Goal: Task Accomplishment & Management: Manage account settings

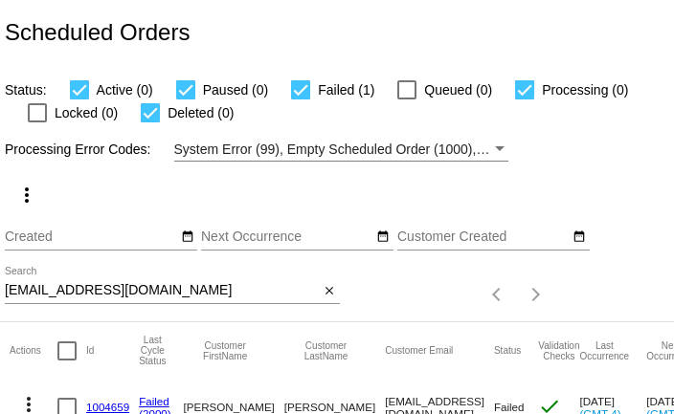
click at [118, 292] on input "katourcrowns@yahoo.com" at bounding box center [162, 290] width 315 height 15
paste input "bjm1969b@gmail"
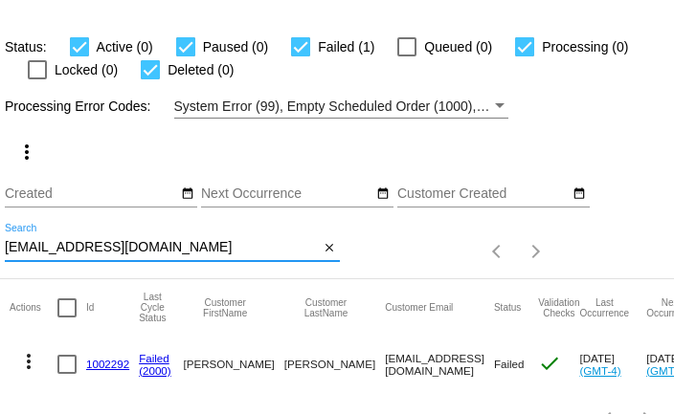
scroll to position [27, 0]
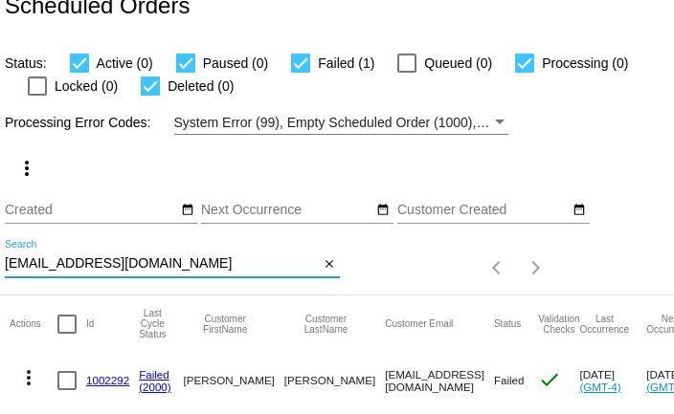
type input "bjm1969b@gmail.com"
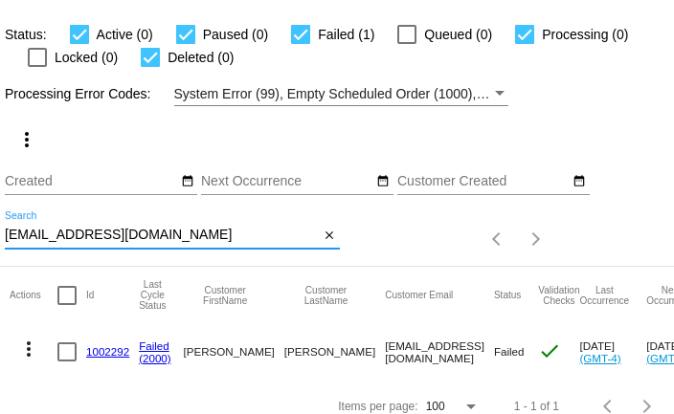
scroll to position [74, 0]
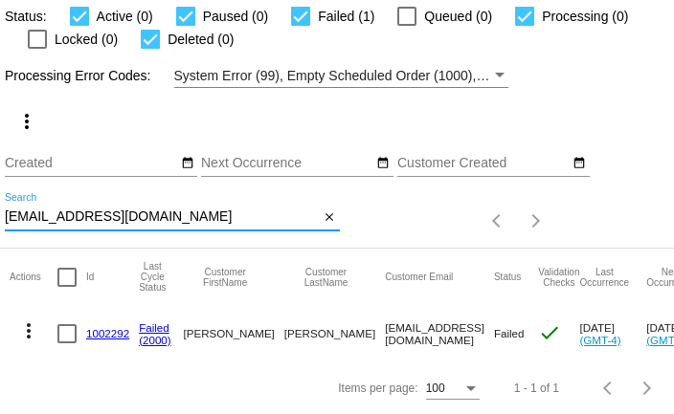
click at [115, 334] on link "1002292" at bounding box center [107, 333] width 43 height 12
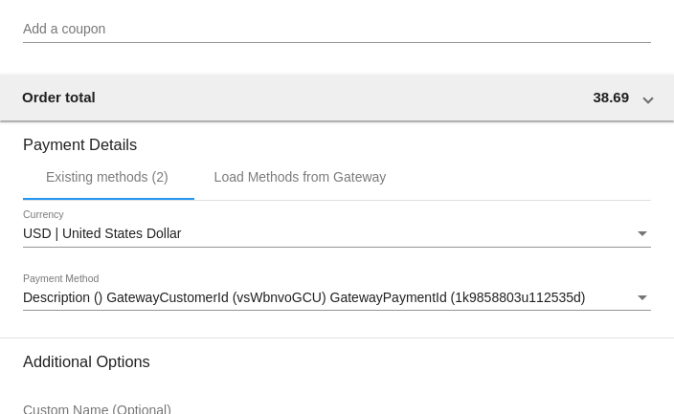
scroll to position [1948, 0]
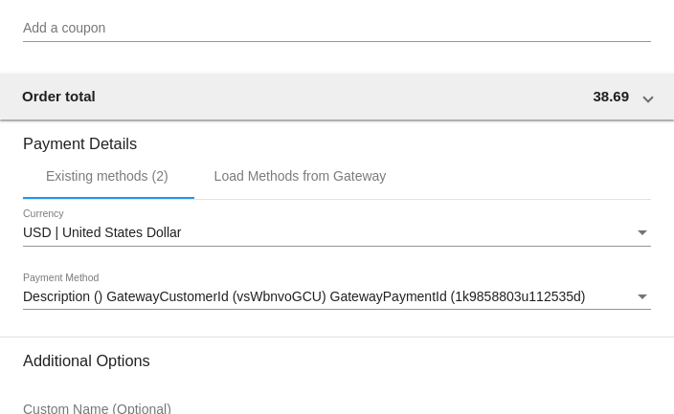
click at [364, 304] on span "Description () GatewayCustomerId (vsWbnvoGCU) GatewayPaymentId (1k9858803u11253…" at bounding box center [304, 296] width 563 height 15
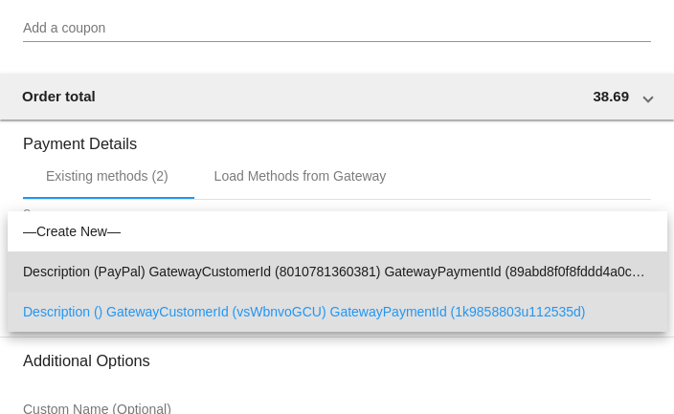
click at [364, 274] on span "Description (PayPal) GatewayCustomerId (8010781360381) GatewayPaymentId (89abd8…" at bounding box center [337, 272] width 629 height 40
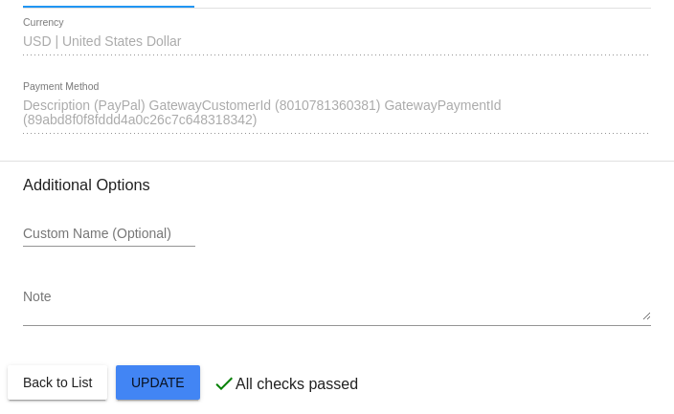
scroll to position [2171, 0]
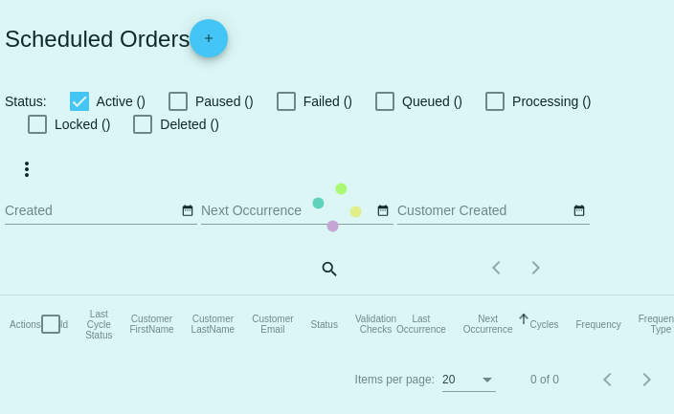
checkbox input "true"
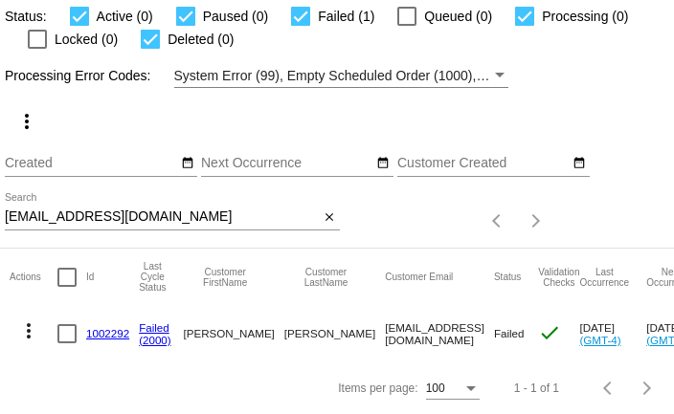
click at [115, 339] on link "1002292" at bounding box center [107, 333] width 43 height 12
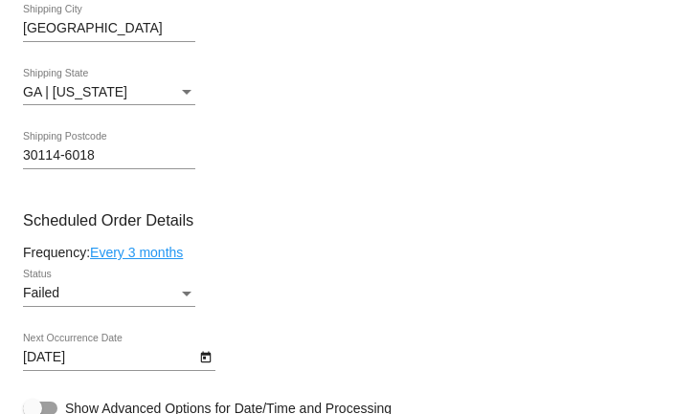
scroll to position [1140, 0]
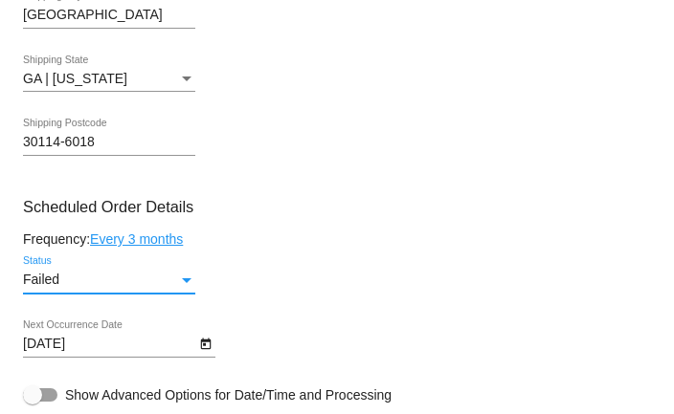
click at [122, 288] on div "Failed" at bounding box center [100, 280] width 155 height 15
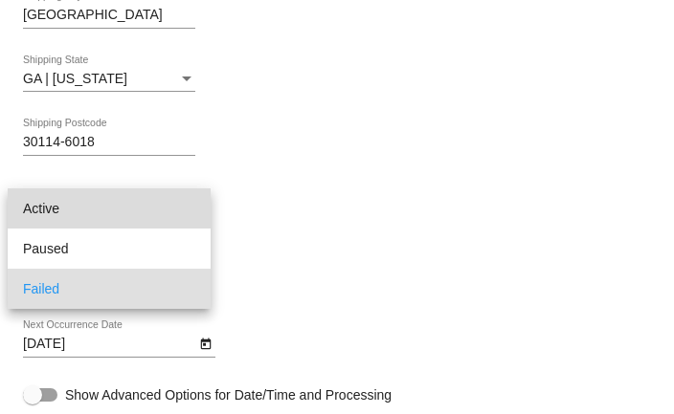
click at [122, 217] on span "Active" at bounding box center [109, 208] width 172 height 40
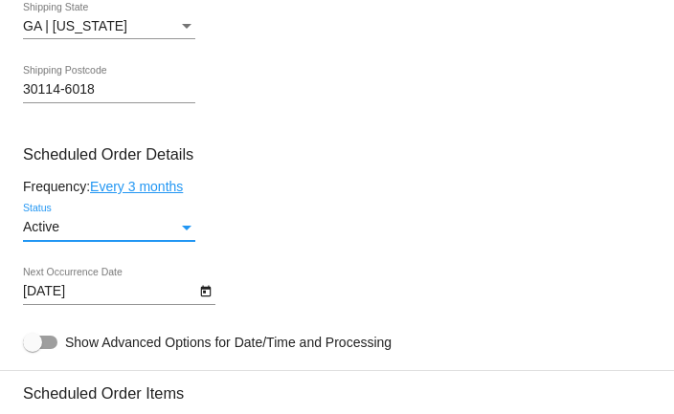
scroll to position [1226, 0]
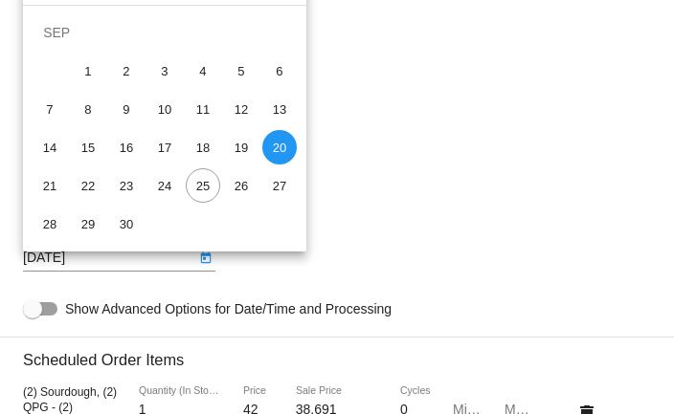
click at [135, 272] on body "arrow_back Scheduled Order #1002292 Active more_vert Last Processing Cycle ID: …" at bounding box center [337, 207] width 674 height 414
click at [40, 228] on div "28" at bounding box center [50, 224] width 34 height 34
type input "9/28/2025"
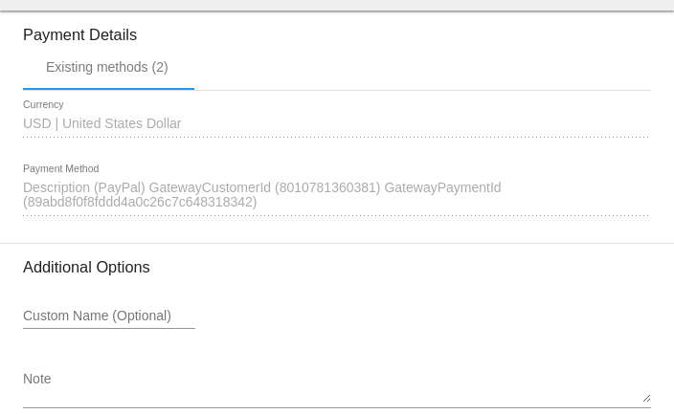
scroll to position [2171, 0]
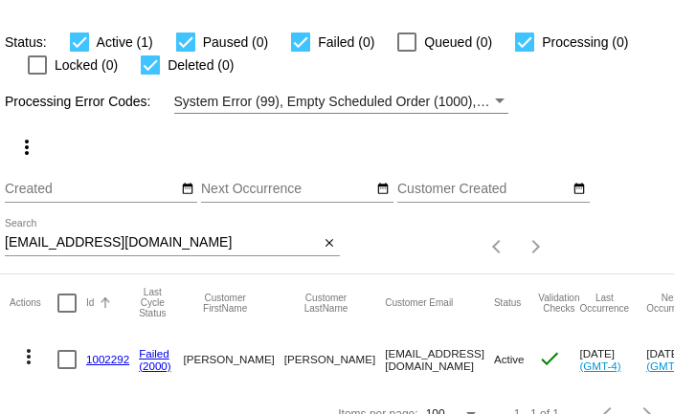
scroll to position [74, 0]
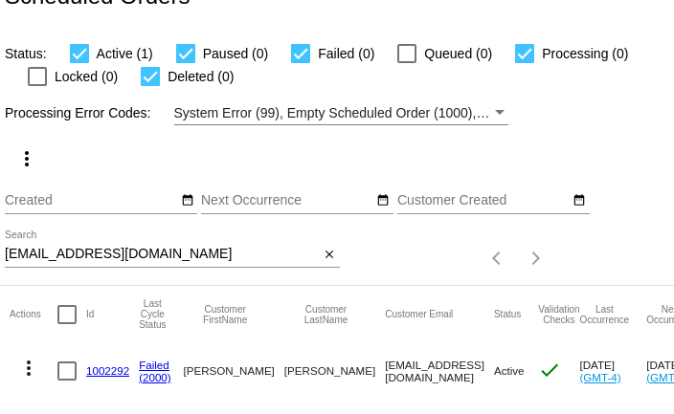
scroll to position [74, 0]
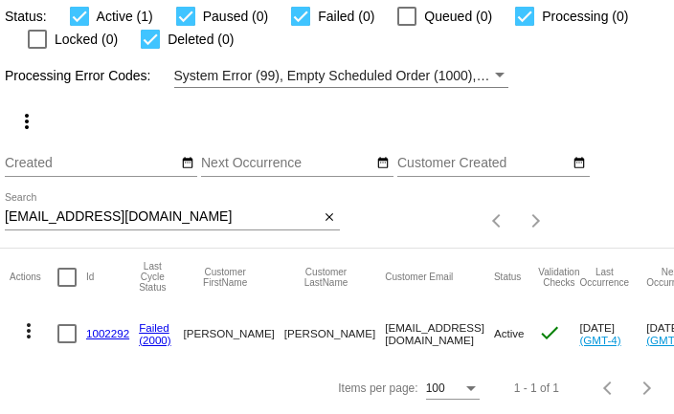
click at [101, 331] on link "1002292" at bounding box center [107, 333] width 43 height 12
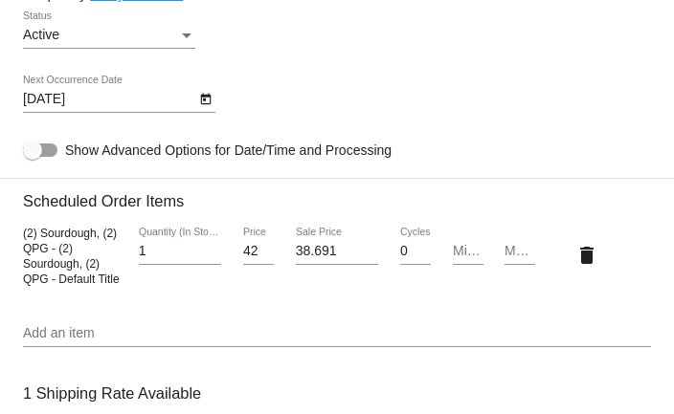
scroll to position [1363, 0]
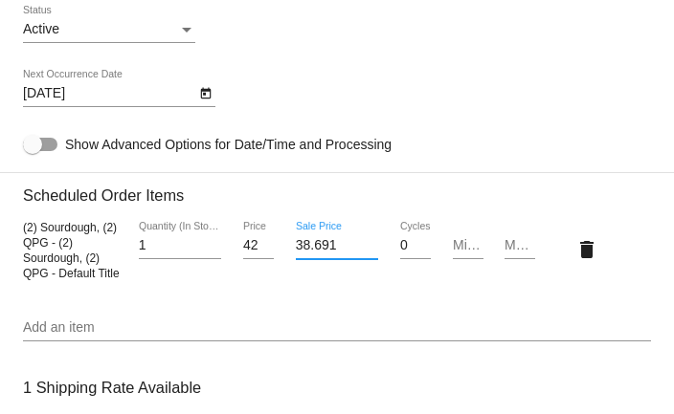
click at [305, 254] on input "38.691" at bounding box center [337, 245] width 82 height 15
type input "39.59"
click at [310, 299] on mat-card "Customer 6183284: Barbara Boland bjm1969b@gmail.com Customer Shipping Enter Shi…" at bounding box center [337, 212] width 674 height 1936
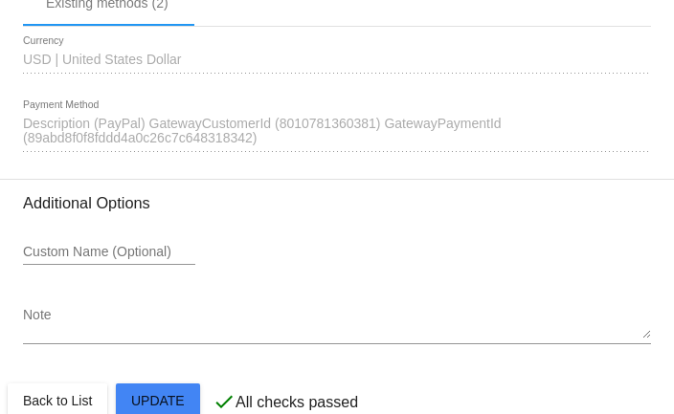
scroll to position [2144, 0]
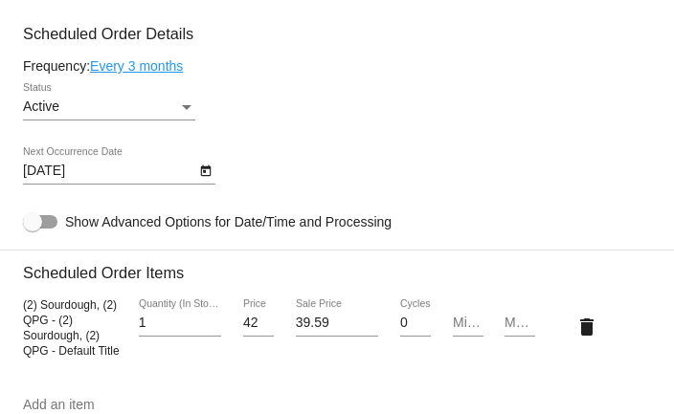
scroll to position [1287, 0]
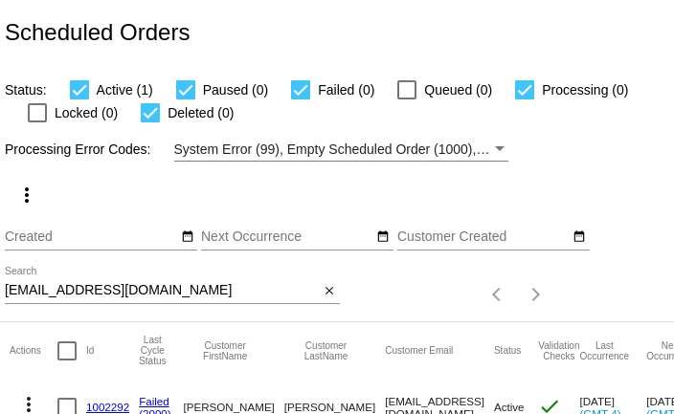
click at [209, 287] on input "[EMAIL_ADDRESS][DOMAIN_NAME]" at bounding box center [162, 290] width 315 height 15
click at [209, 287] on input "bjm1969b@gmail.com" at bounding box center [162, 290] width 315 height 15
paste input "caplan.andrea"
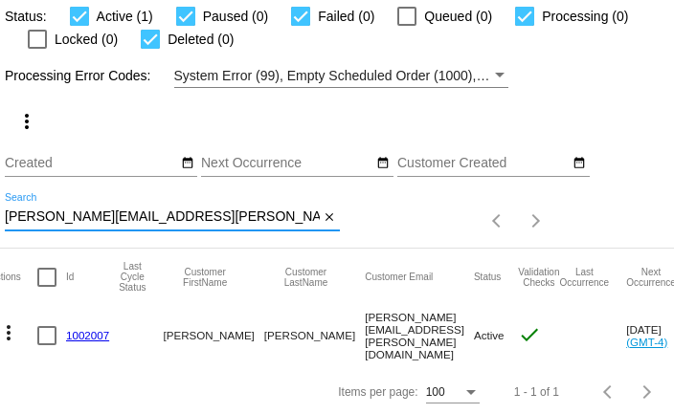
scroll to position [0, 13]
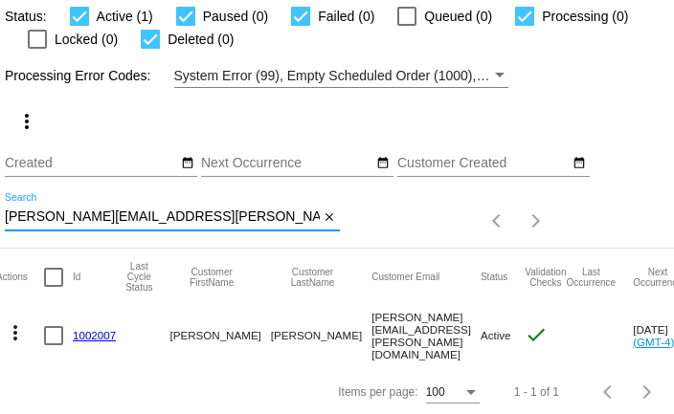
type input "caplan.andrea@gmail.com"
click at [110, 334] on link "1002007" at bounding box center [94, 335] width 43 height 12
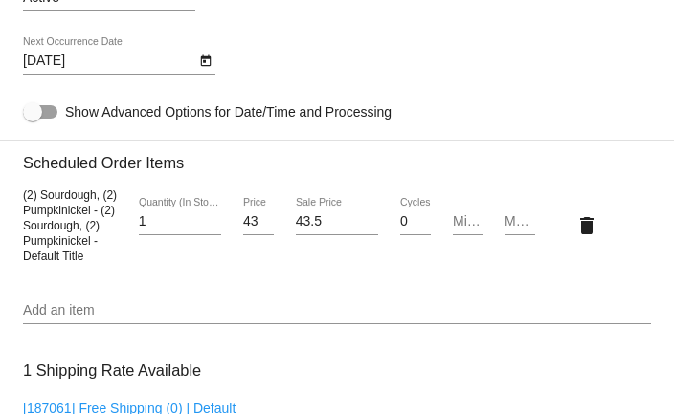
scroll to position [1077, 0]
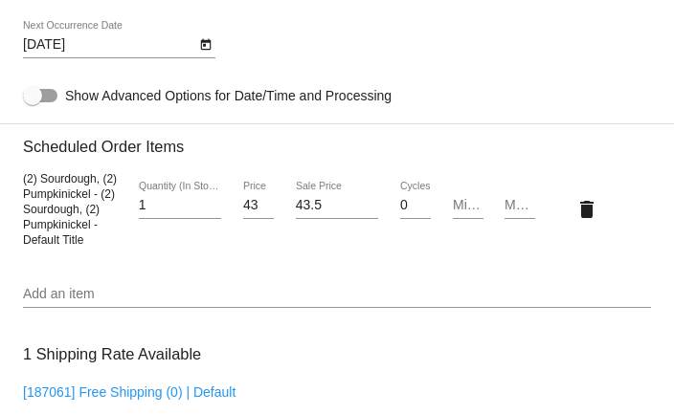
drag, startPoint x: 25, startPoint y: 188, endPoint x: 96, endPoint y: 205, distance: 72.9
click at [96, 205] on span "(2) Sourdough, (2) Pumpkinickel - (2) Sourdough, (2) Pumpkinickel - Default Tit…" at bounding box center [70, 209] width 94 height 75
copy span "2) Sourdough, (2) Pumpkinickel"
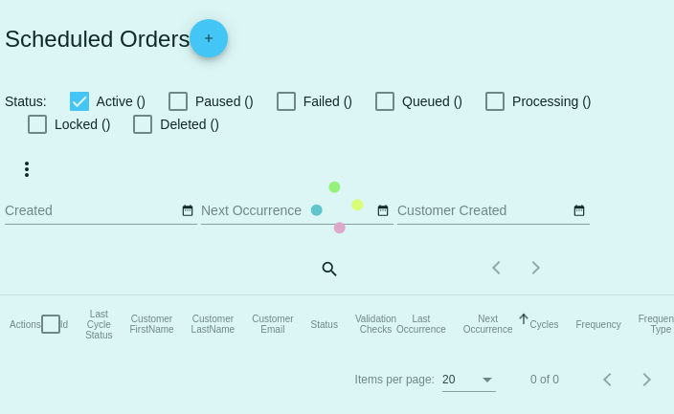
checkbox input "true"
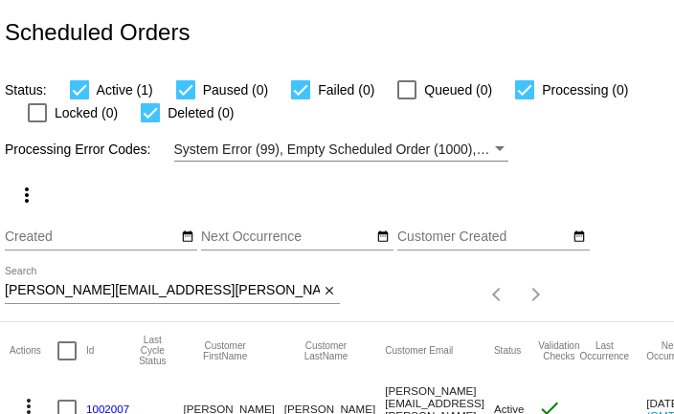
click at [262, 295] on input "[PERSON_NAME][EMAIL_ADDRESS][PERSON_NAME][DOMAIN_NAME]" at bounding box center [162, 290] width 315 height 15
paste input "e.alperovich71"
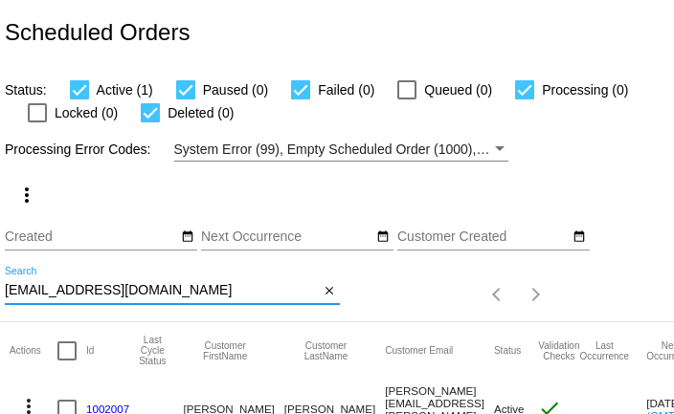
type input "[EMAIL_ADDRESS][DOMAIN_NAME]"
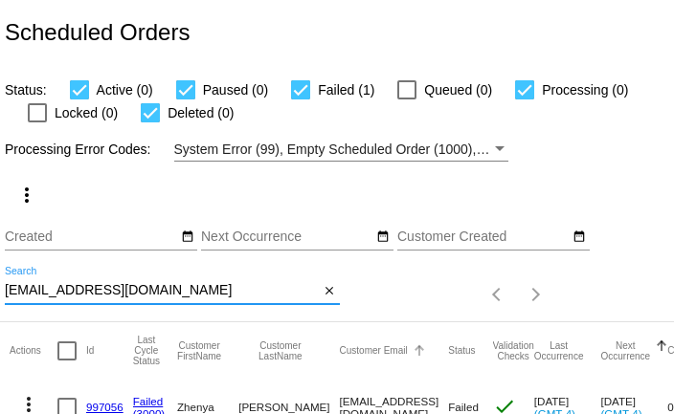
scroll to position [74, 0]
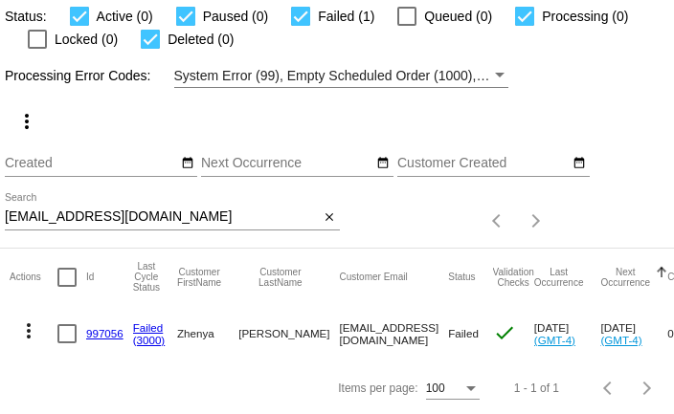
click at [101, 337] on link "997056" at bounding box center [104, 333] width 37 height 12
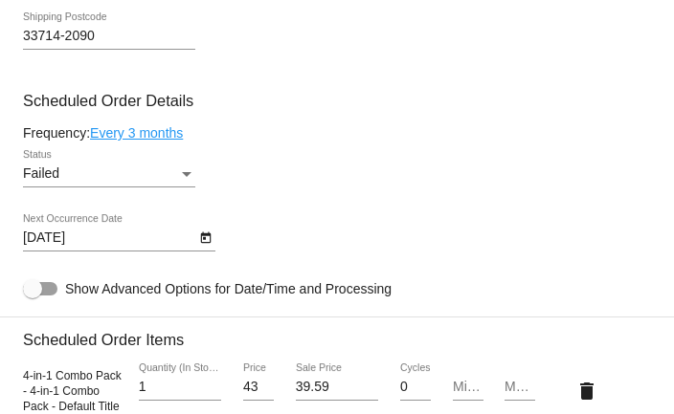
scroll to position [1240, 0]
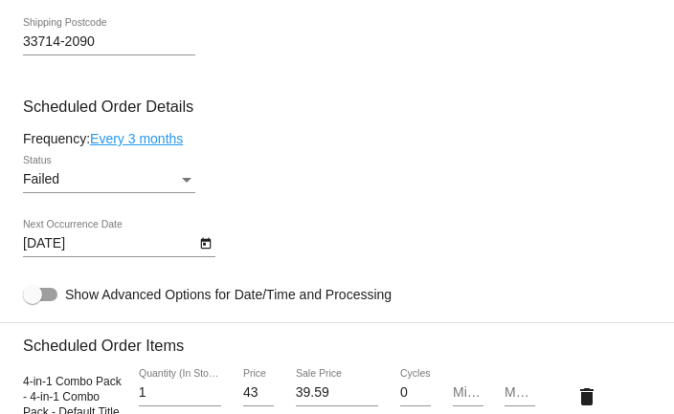
click at [181, 188] on div "Status" at bounding box center [186, 179] width 17 height 15
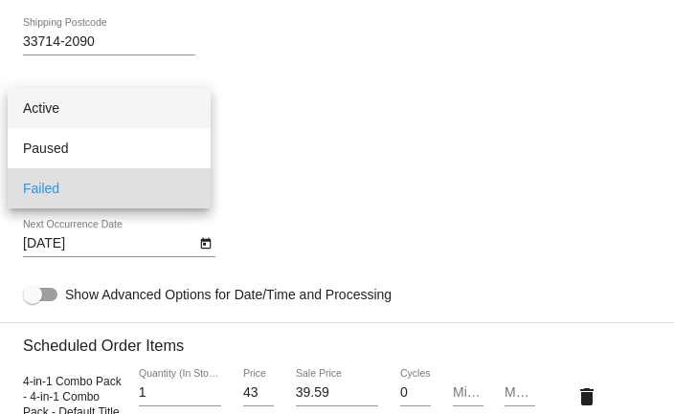
click at [148, 120] on span "Active" at bounding box center [109, 108] width 172 height 40
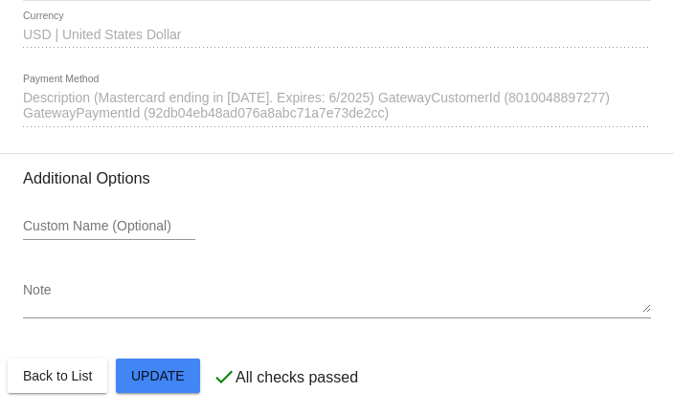
scroll to position [2162, 0]
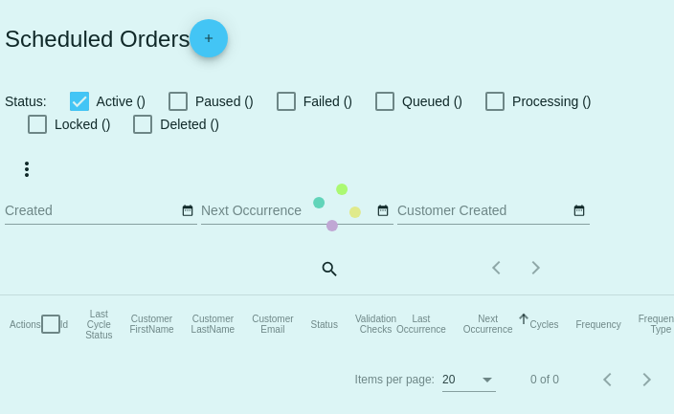
checkbox input "true"
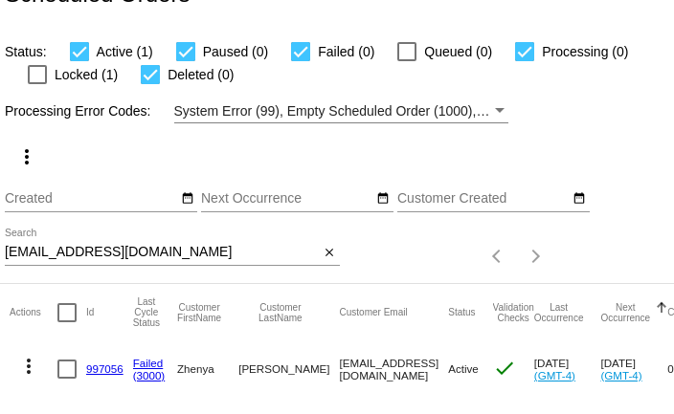
scroll to position [74, 0]
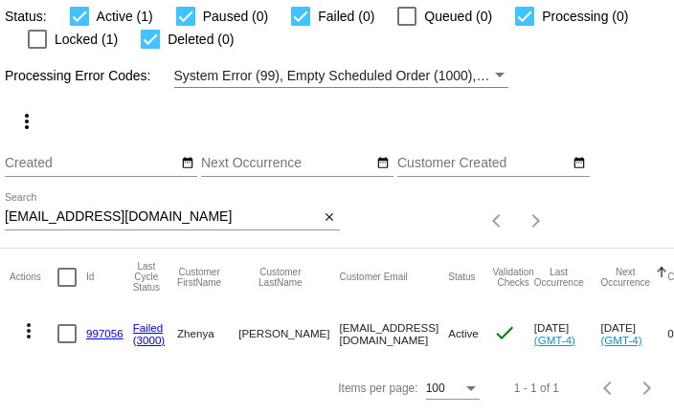
click at [30, 331] on mat-icon "more_vert" at bounding box center [28, 331] width 23 height 23
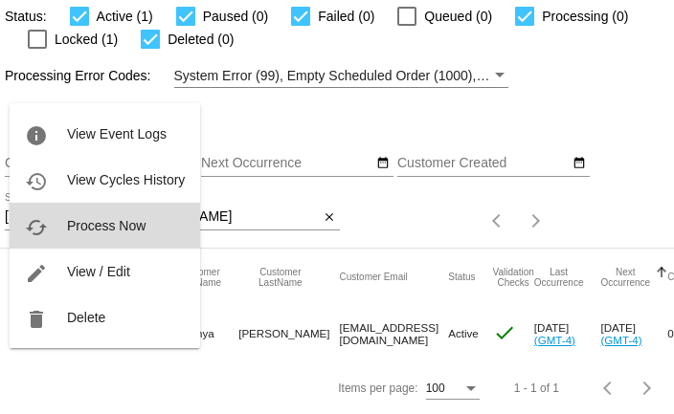
click at [68, 235] on button "cached Process Now" at bounding box center [105, 226] width 190 height 46
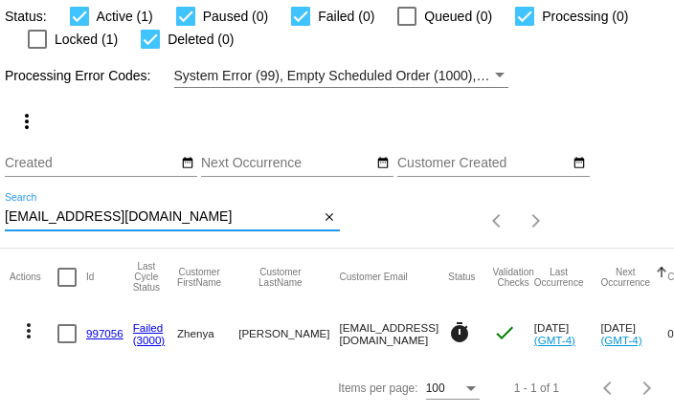
click at [186, 218] on input "[EMAIL_ADDRESS][DOMAIN_NAME]" at bounding box center [162, 217] width 315 height 15
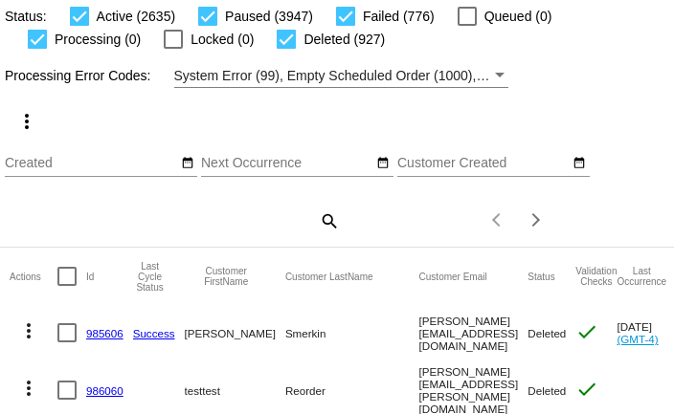
click at [326, 222] on mat-icon "search" at bounding box center [328, 221] width 23 height 30
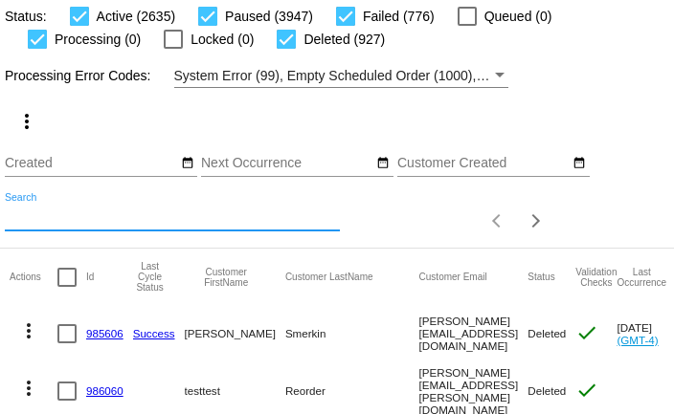
click at [288, 224] on input "Search" at bounding box center [172, 217] width 335 height 15
paste input "[EMAIL_ADDRESS][DOMAIN_NAME]"
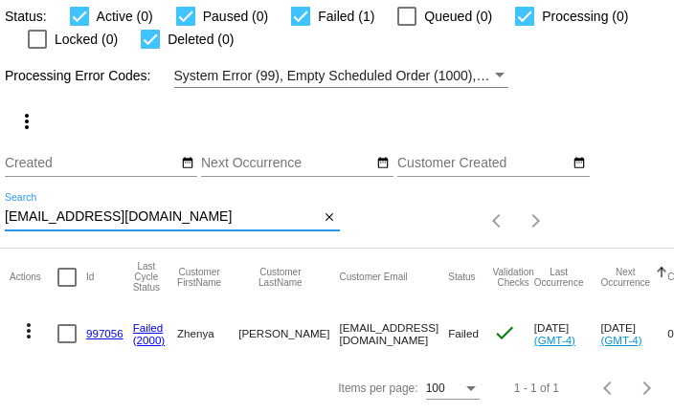
type input "[EMAIL_ADDRESS][DOMAIN_NAME]"
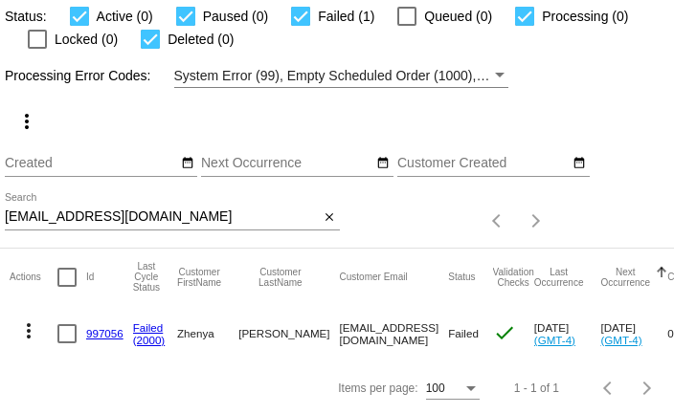
click at [102, 337] on link "997056" at bounding box center [104, 333] width 37 height 12
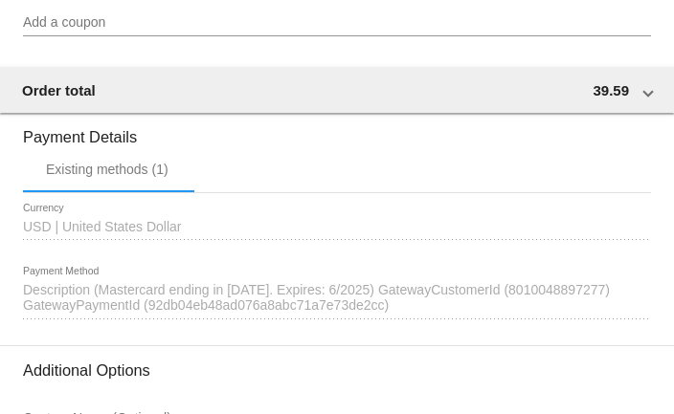
scroll to position [1953, 0]
